Goal: Complete application form

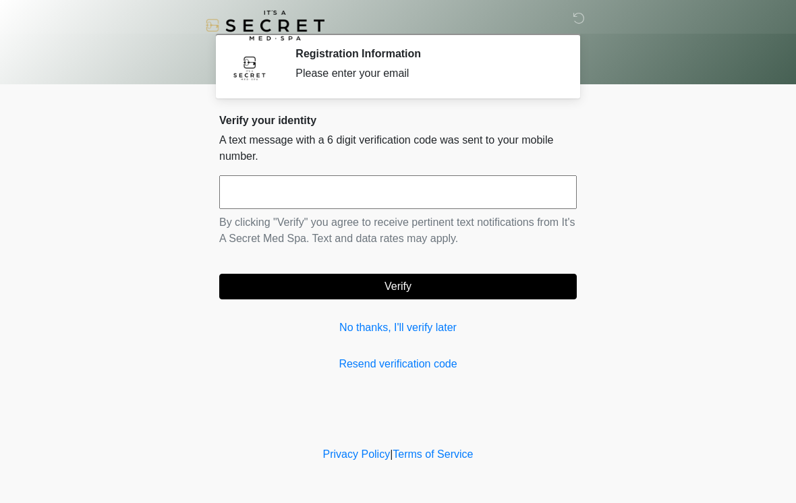
click at [504, 208] on input "text" at bounding box center [397, 192] width 357 height 34
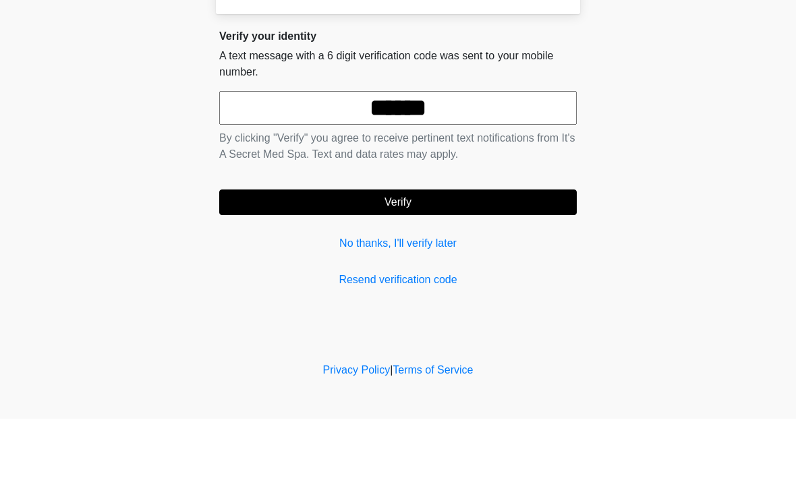
type input "******"
click at [546, 274] on button "Verify" at bounding box center [397, 287] width 357 height 26
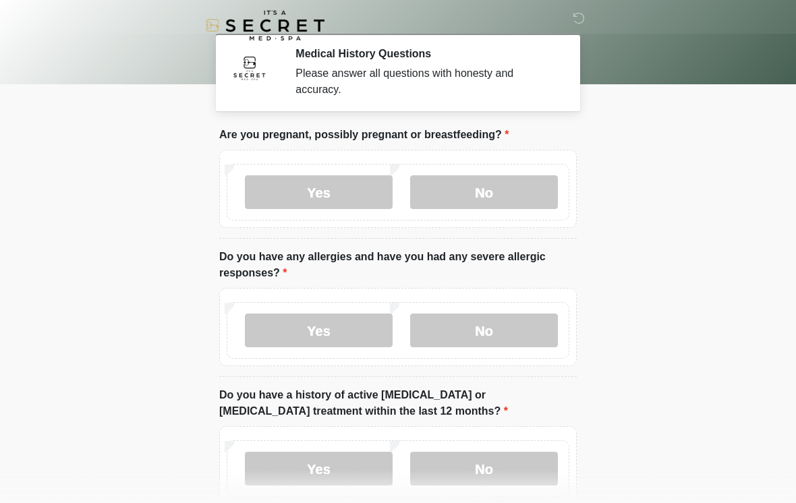
click at [527, 194] on label "No" at bounding box center [484, 192] width 148 height 34
click at [304, 334] on label "Yes" at bounding box center [319, 331] width 148 height 34
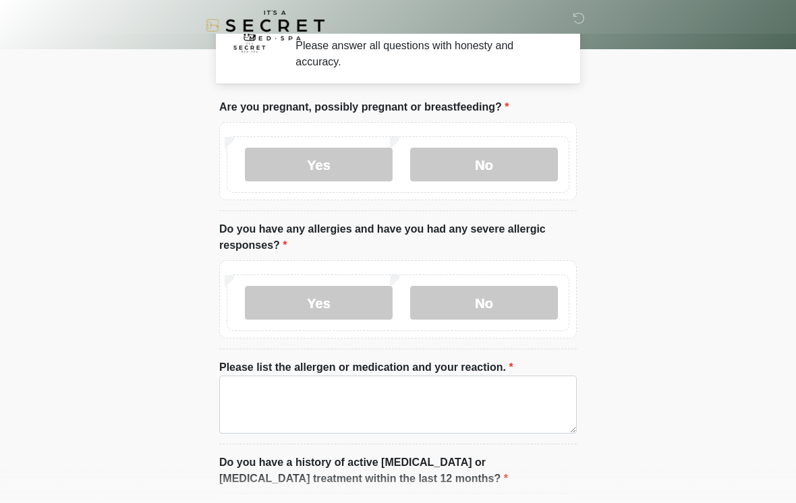
scroll to position [34, 0]
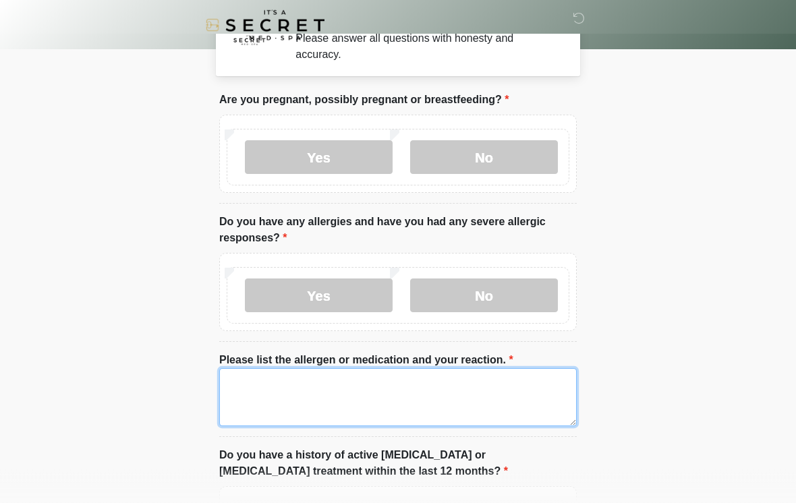
click at [283, 395] on textarea "Please list the allergen or medication and your reaction." at bounding box center [397, 398] width 357 height 58
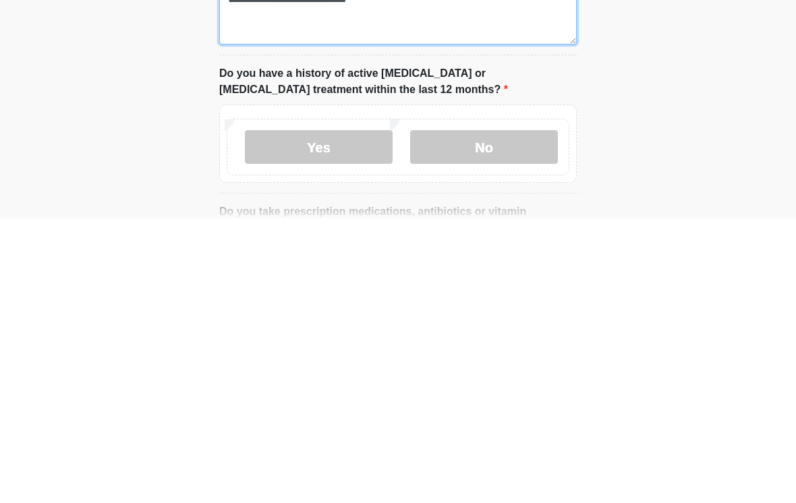
scroll to position [136, 0]
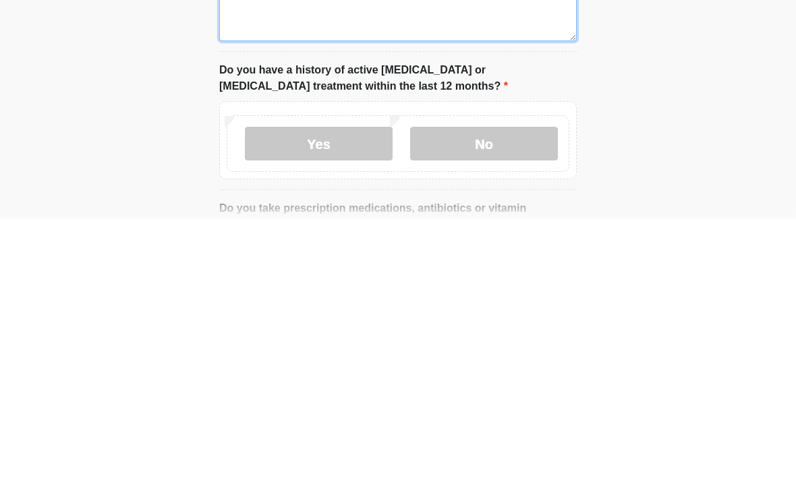
type textarea "**********"
click at [445, 411] on label "No" at bounding box center [484, 428] width 148 height 34
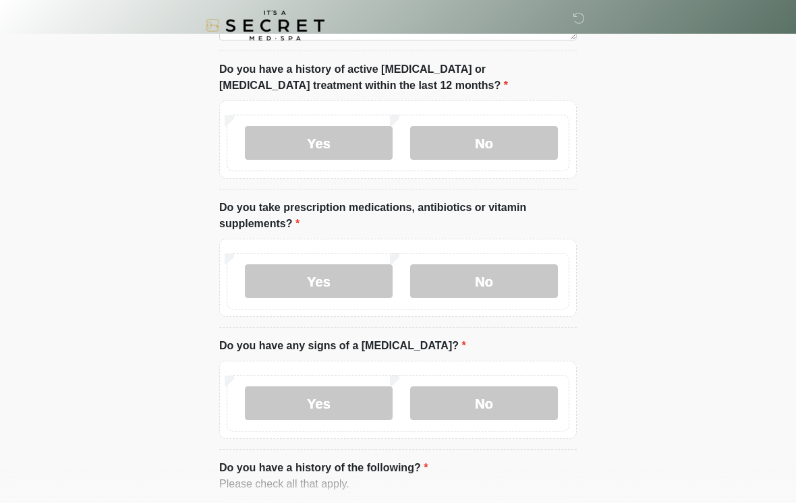
click at [529, 276] on label "No" at bounding box center [484, 281] width 148 height 34
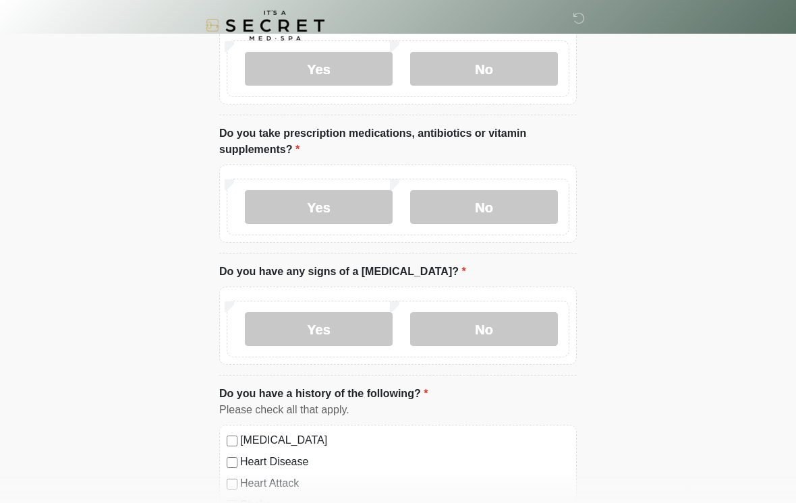
scroll to position [496, 0]
click at [531, 335] on label "No" at bounding box center [484, 328] width 148 height 34
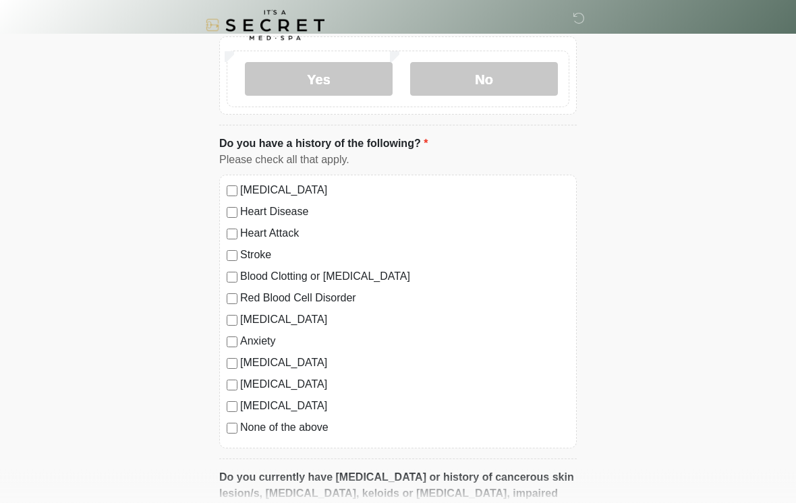
scroll to position [748, 0]
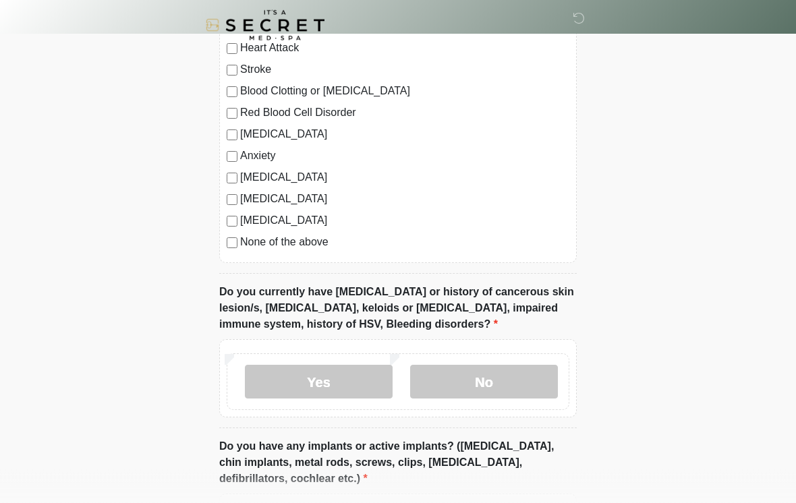
click at [525, 391] on label "No" at bounding box center [484, 383] width 148 height 34
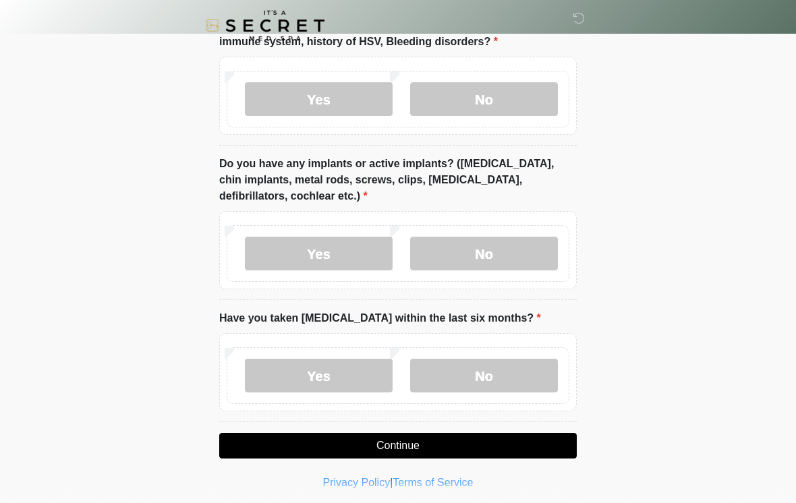
scroll to position [1213, 0]
click at [534, 250] on label "No" at bounding box center [484, 254] width 148 height 34
click at [531, 384] on label "No" at bounding box center [484, 376] width 148 height 34
click at [562, 444] on button "Continue" at bounding box center [397, 446] width 357 height 26
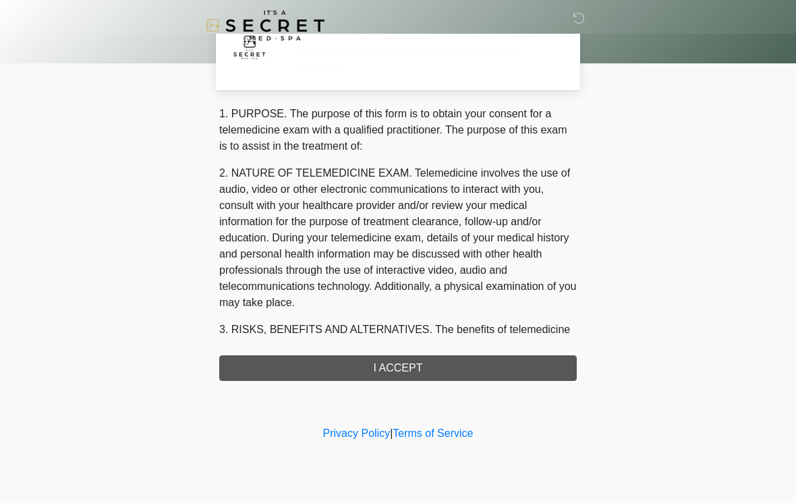
scroll to position [0, 0]
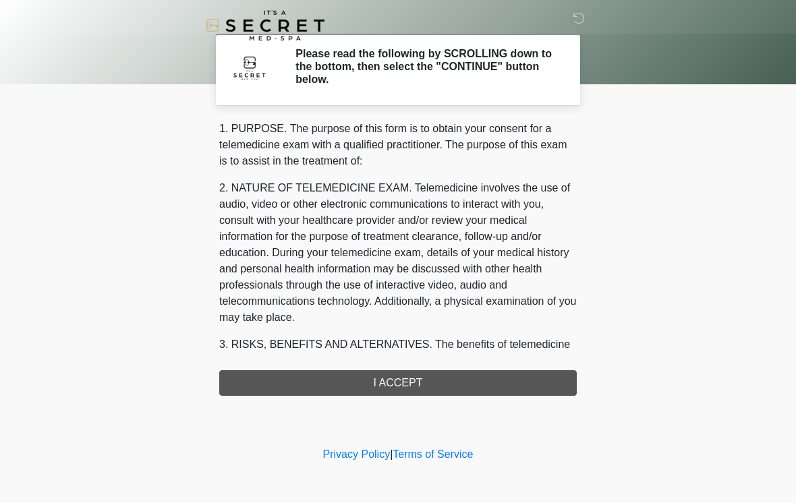
click at [546, 384] on div "1. PURPOSE. The purpose of this form is to obtain your consent for a telemedici…" at bounding box center [397, 258] width 357 height 275
click at [513, 375] on div "1. PURPOSE. The purpose of this form is to obtain your consent for a telemedici…" at bounding box center [397, 258] width 357 height 275
click at [507, 379] on div "1. PURPOSE. The purpose of this form is to obtain your consent for a telemedici…" at bounding box center [397, 258] width 357 height 275
click at [281, 372] on div "1. PURPOSE. The purpose of this form is to obtain your consent for a telemedici…" at bounding box center [397, 258] width 357 height 275
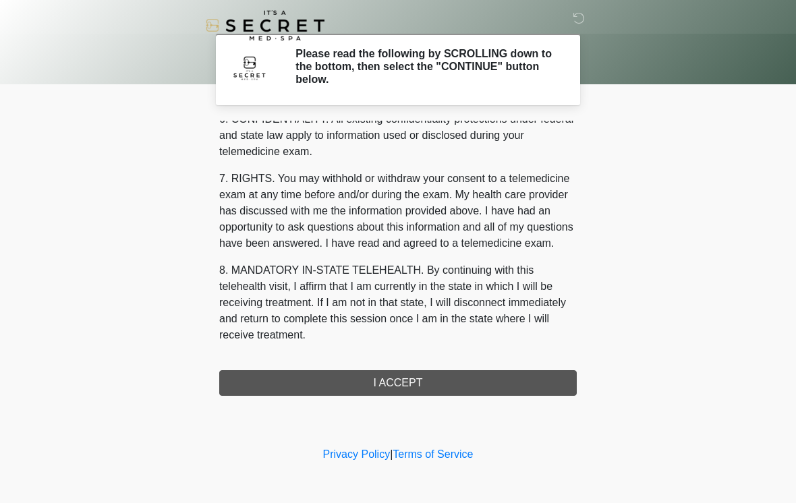
scroll to position [549, 0]
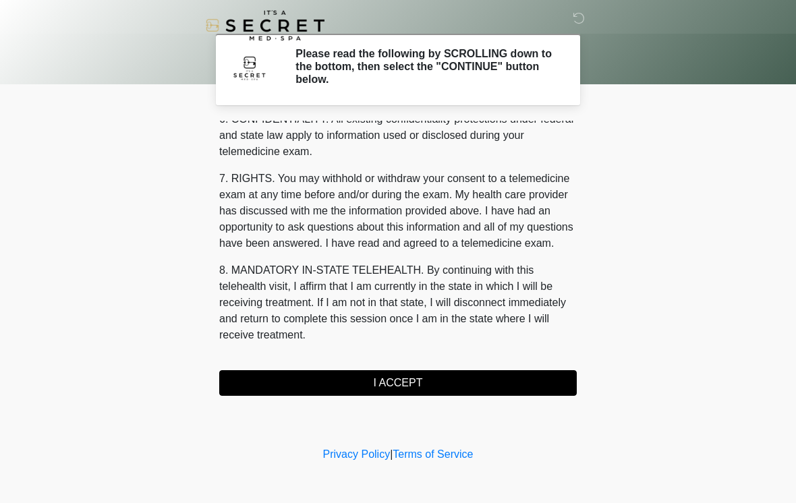
click at [422, 373] on button "I ACCEPT" at bounding box center [397, 383] width 357 height 26
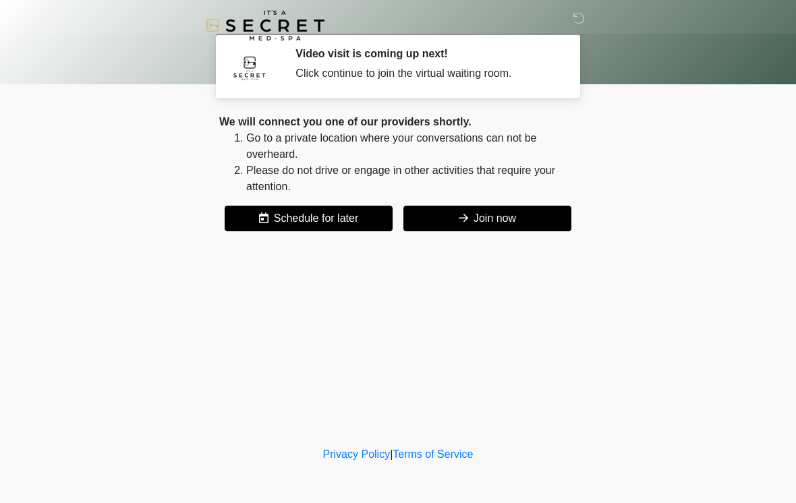
click at [430, 217] on button "Join now" at bounding box center [487, 219] width 168 height 26
